Goal: Browse casually

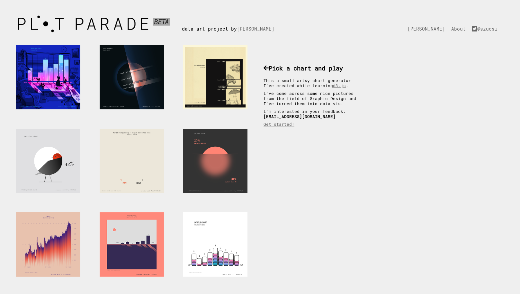
click at [123, 245] on div at bounding box center [132, 244] width 64 height 64
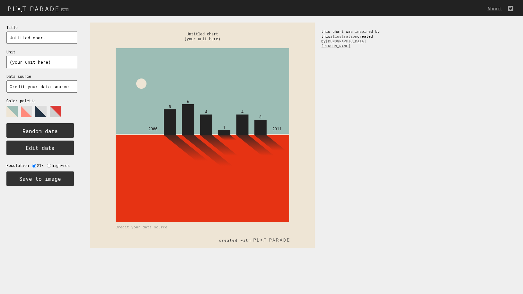
click at [190, 121] on rect at bounding box center [202, 134] width 225 height 225
click at [266, 140] on rect at bounding box center [202, 134] width 225 height 225
click at [51, 125] on circle at bounding box center [53, 130] width 20 height 20
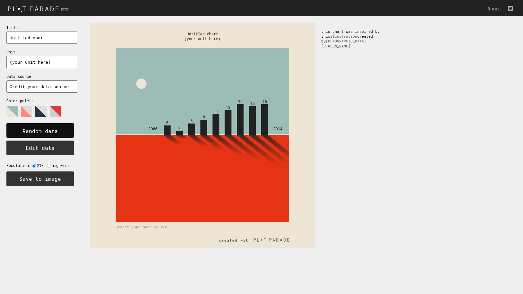
click at [51, 131] on text "Random data" at bounding box center [39, 131] width 35 height 7
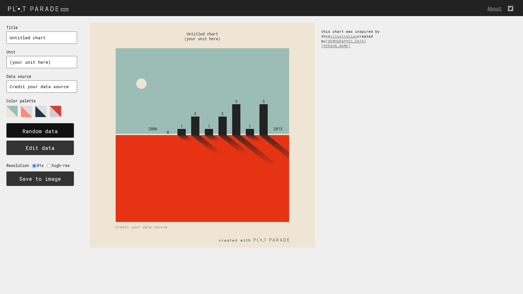
click at [51, 131] on text "Random data" at bounding box center [39, 131] width 35 height 7
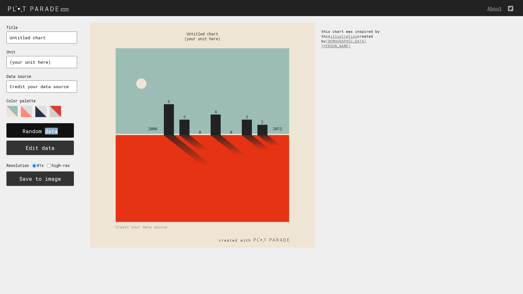
click at [51, 131] on text "Random data" at bounding box center [39, 131] width 35 height 7
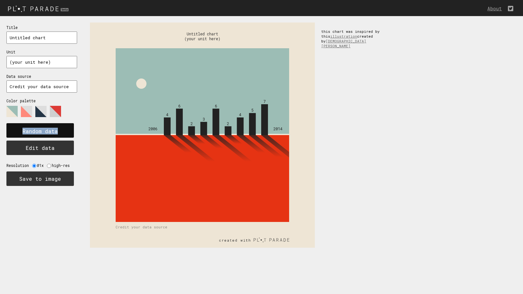
click at [51, 131] on text "Random data" at bounding box center [39, 131] width 35 height 7
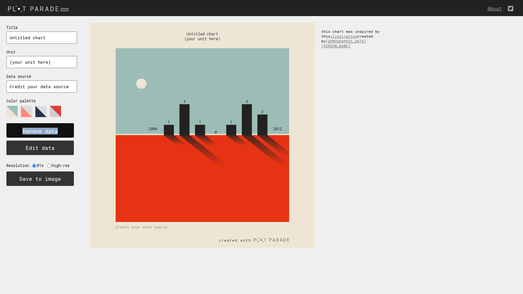
click at [51, 131] on text "Random data" at bounding box center [39, 131] width 35 height 7
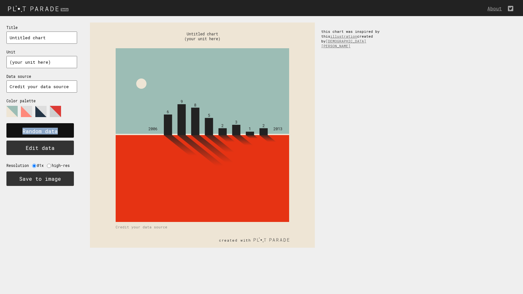
click at [51, 131] on text "Random data" at bounding box center [39, 131] width 35 height 7
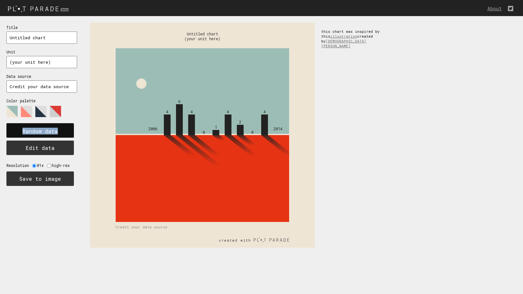
click at [51, 131] on text "Random data" at bounding box center [39, 131] width 35 height 7
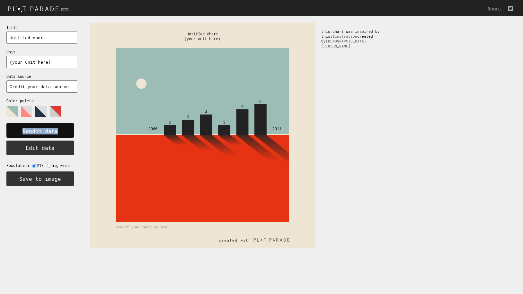
click at [51, 131] on text "Random data" at bounding box center [39, 131] width 35 height 7
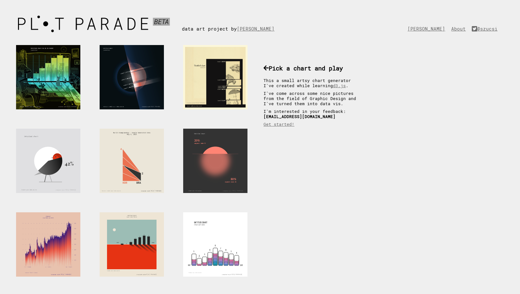
click at [61, 71] on div at bounding box center [48, 77] width 64 height 64
